Goal: Navigation & Orientation: Find specific page/section

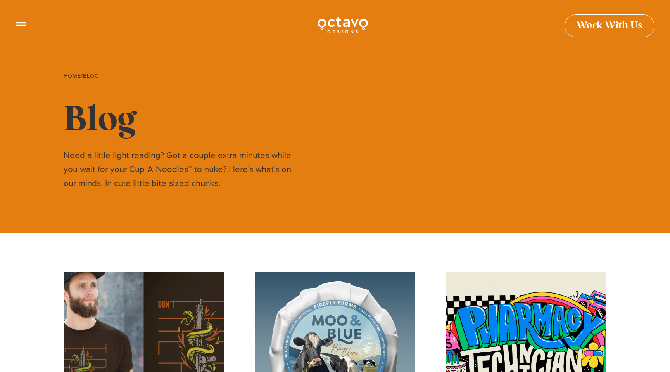
click at [15, 25] on div "Work With Us" at bounding box center [335, 25] width 670 height 50
click at [75, 76] on link "Home" at bounding box center [72, 75] width 17 height 9
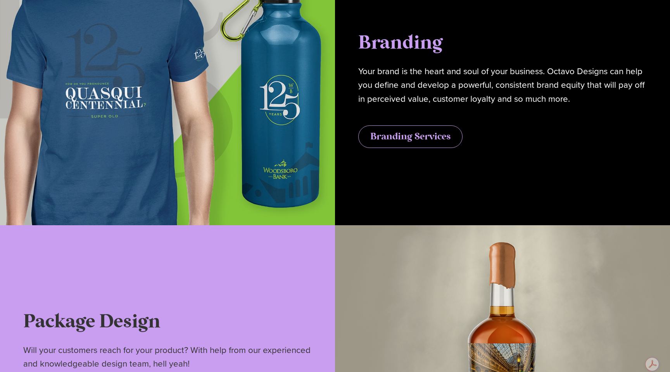
scroll to position [1771, 0]
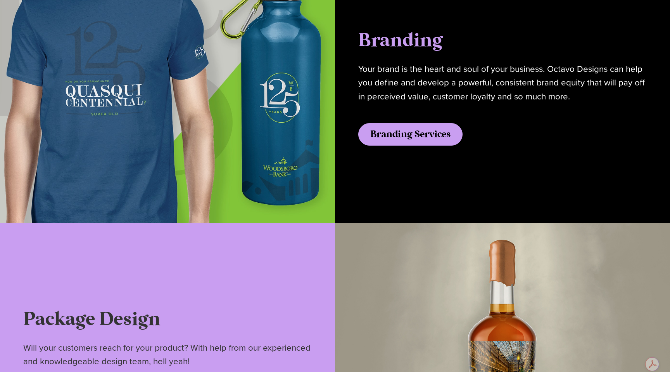
click at [372, 132] on span "Branding Services" at bounding box center [410, 134] width 80 height 9
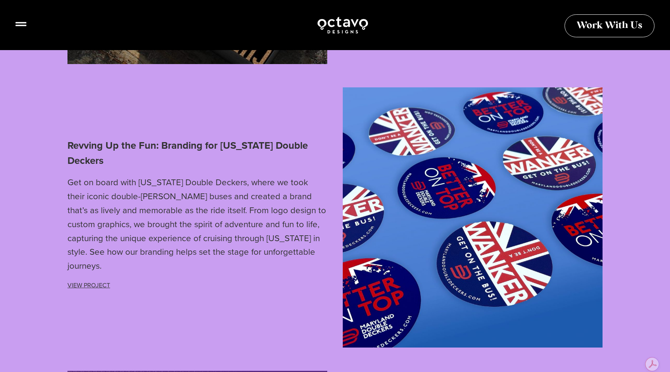
scroll to position [3063, 0]
